Goal: Check status: Check status

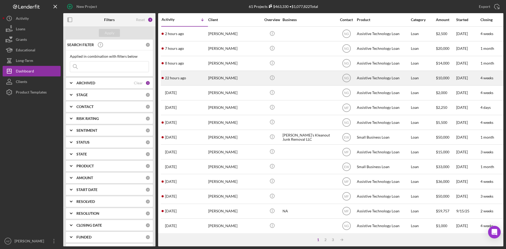
click at [175, 78] on time "22 hours ago" at bounding box center [175, 78] width 21 height 4
